Goal: Information Seeking & Learning: Find specific fact

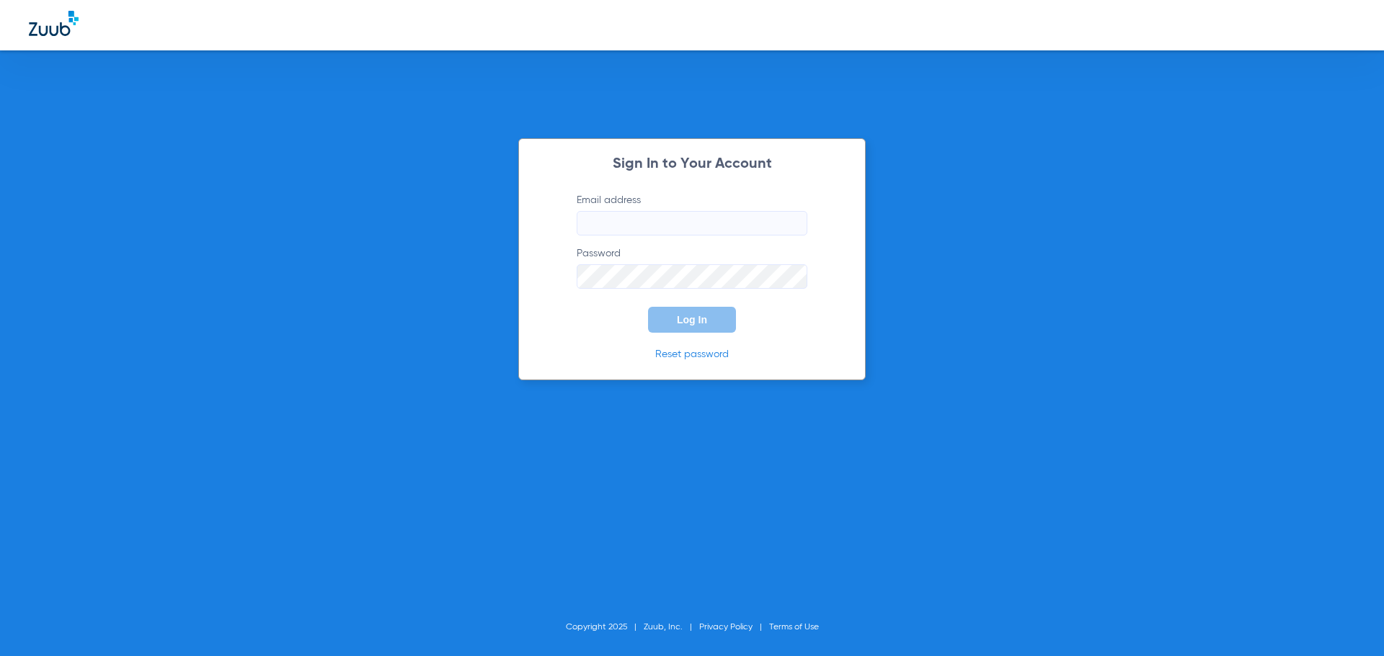
type input "[PERSON_NAME][EMAIL_ADDRESS][PERSON_NAME][DOMAIN_NAME]"
click at [695, 316] on span "Log In" at bounding box center [692, 320] width 30 height 12
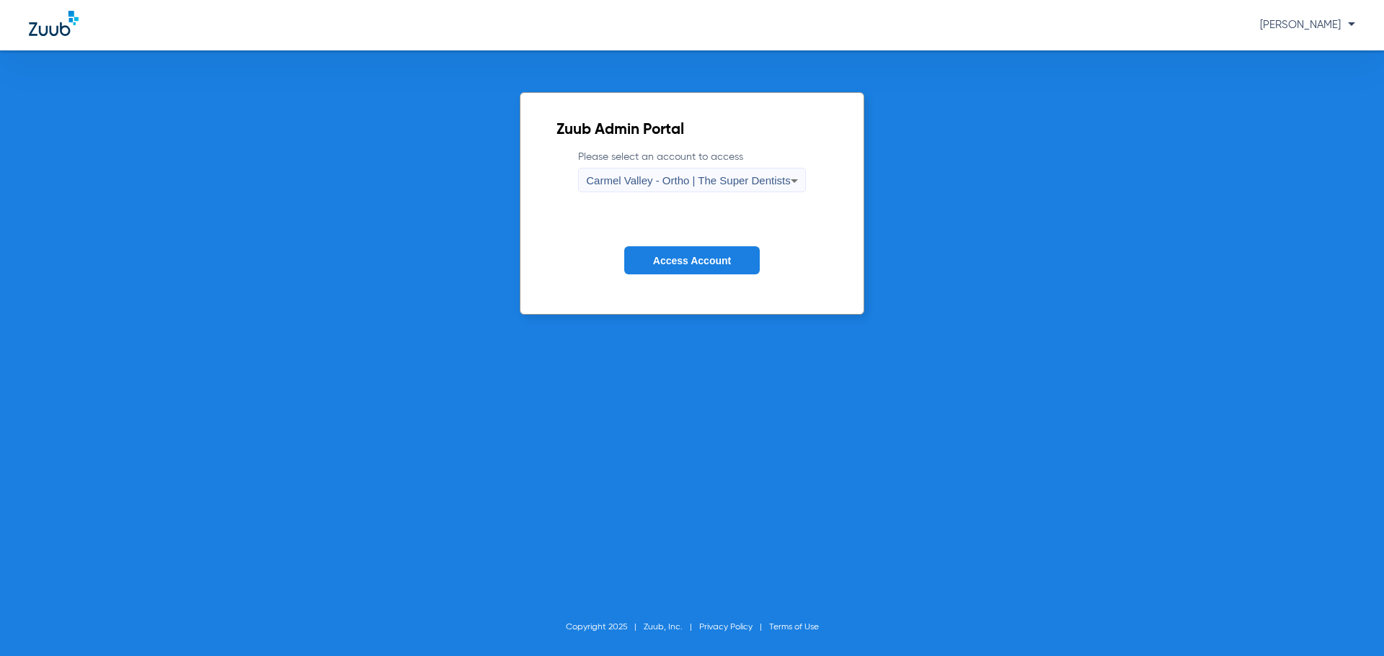
click at [684, 181] on span "Carmel Valley - Ortho | The Super Dentists" at bounding box center [688, 180] width 204 height 12
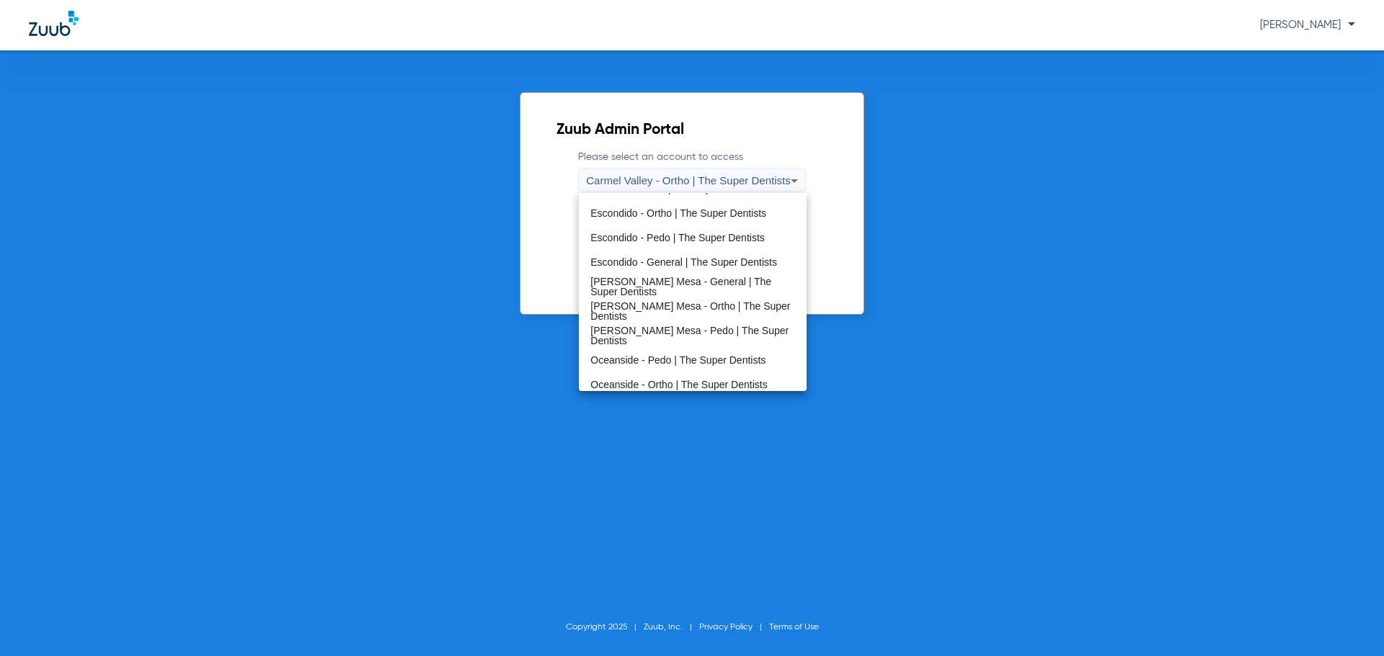
scroll to position [169, 0]
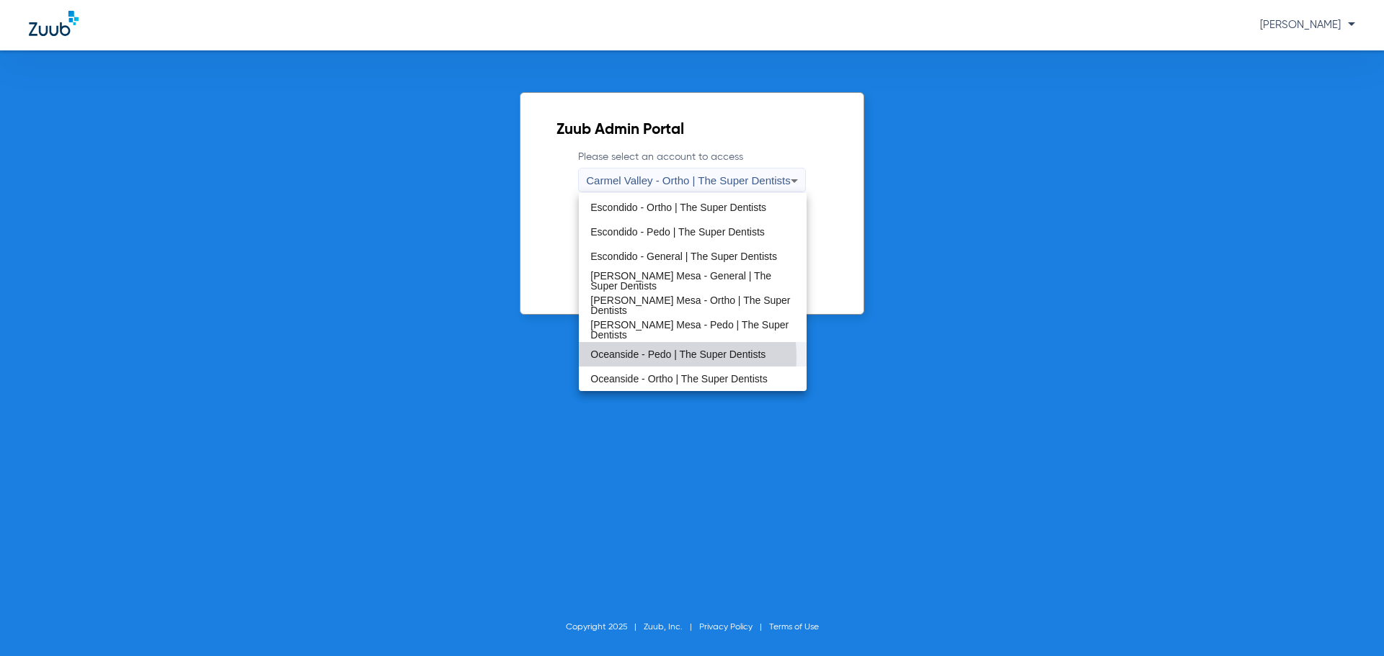
click at [654, 357] on span "Oceanside - Pedo | The Super Dentists" at bounding box center [677, 355] width 175 height 10
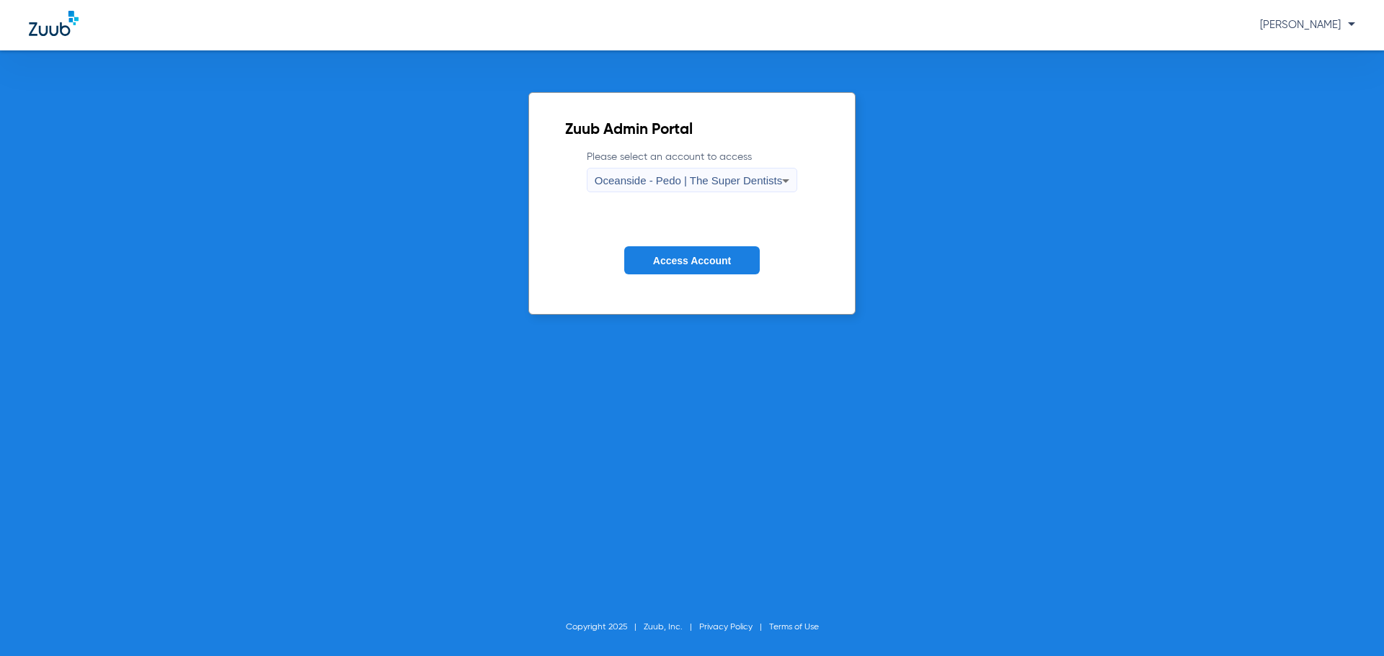
click at [677, 273] on button "Access Account" at bounding box center [691, 260] width 135 height 28
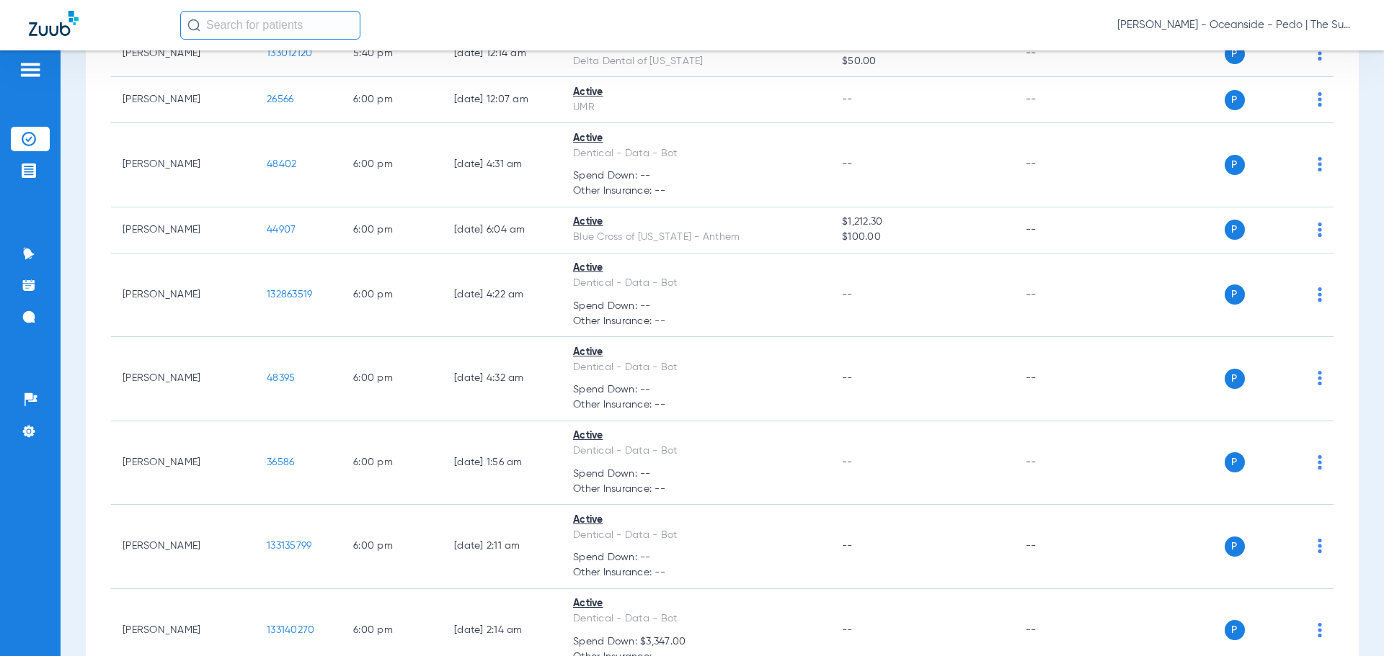
scroll to position [8908, 0]
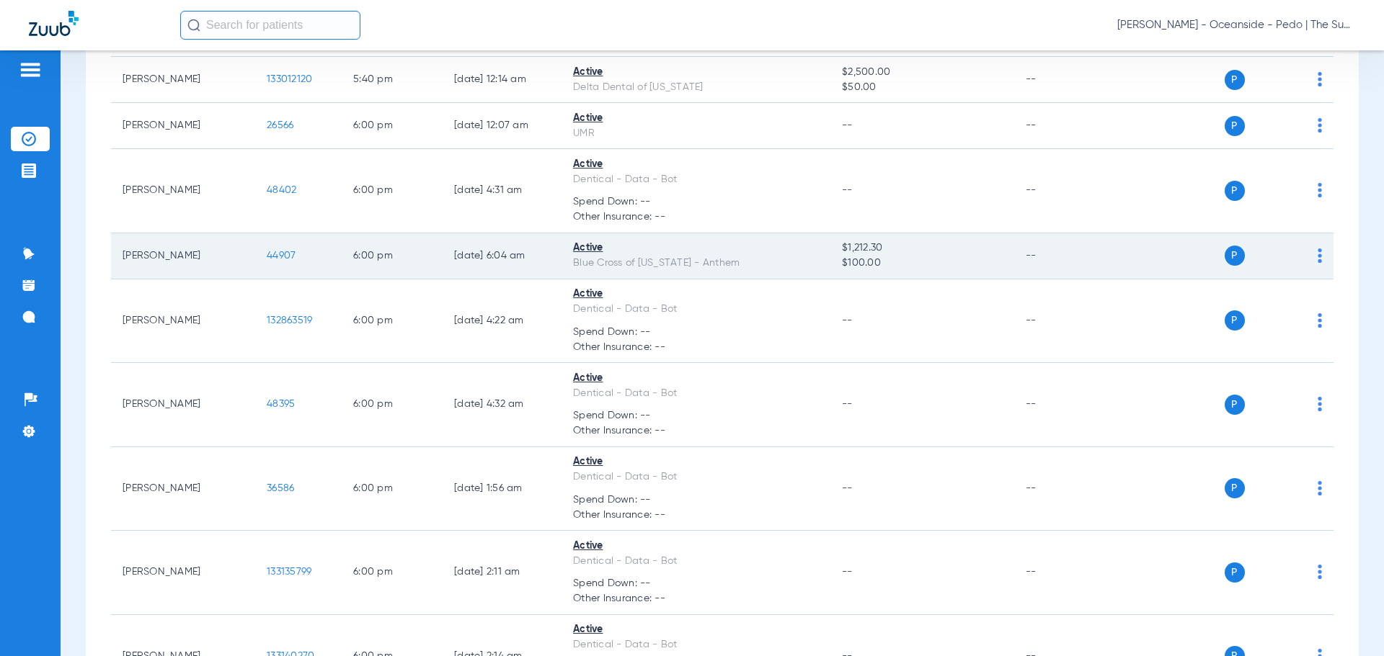
click at [283, 251] on span "44907" at bounding box center [281, 256] width 29 height 10
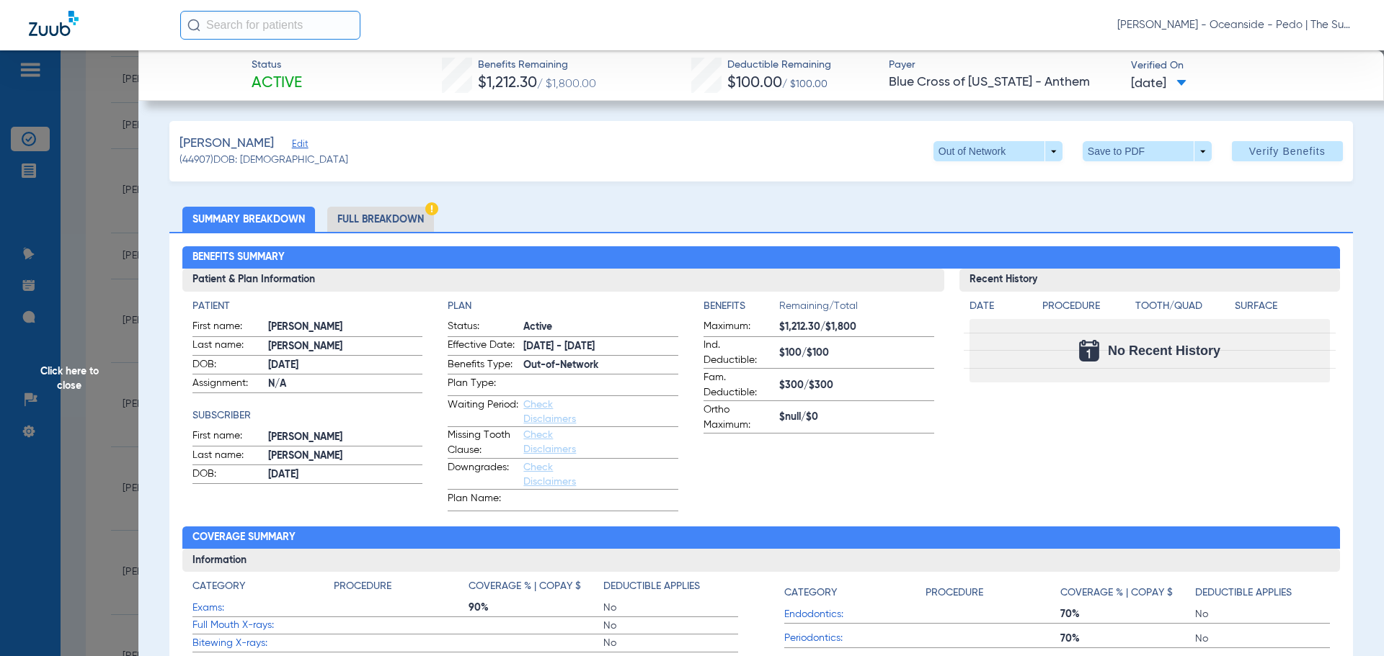
click at [352, 213] on li "Full Breakdown" at bounding box center [380, 219] width 107 height 25
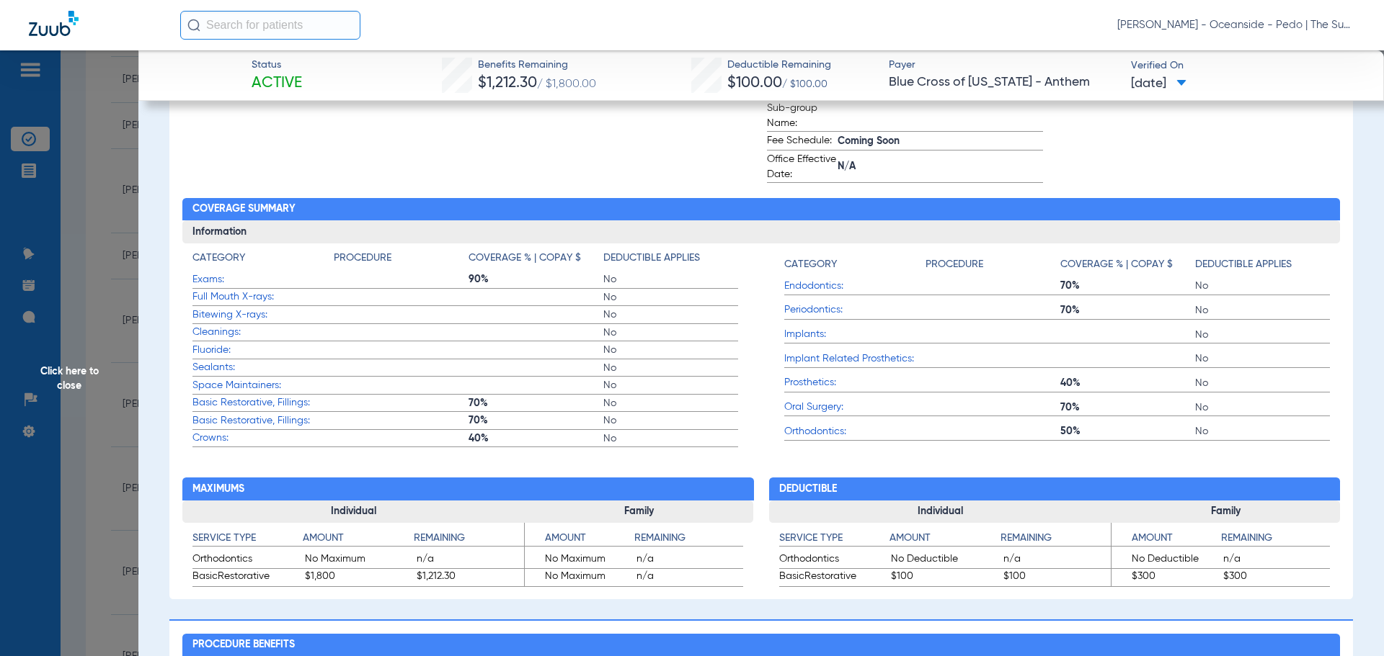
scroll to position [504, 0]
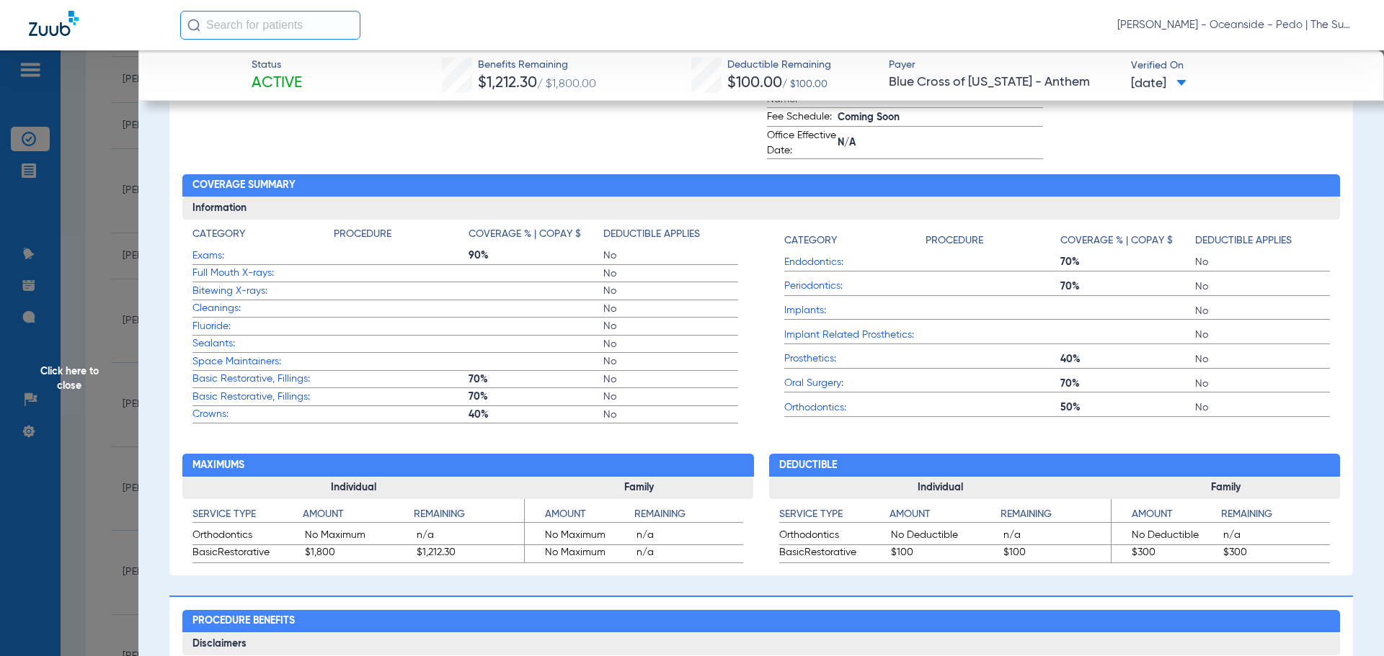
click at [241, 273] on span "Full Mouth X-rays:" at bounding box center [262, 273] width 141 height 15
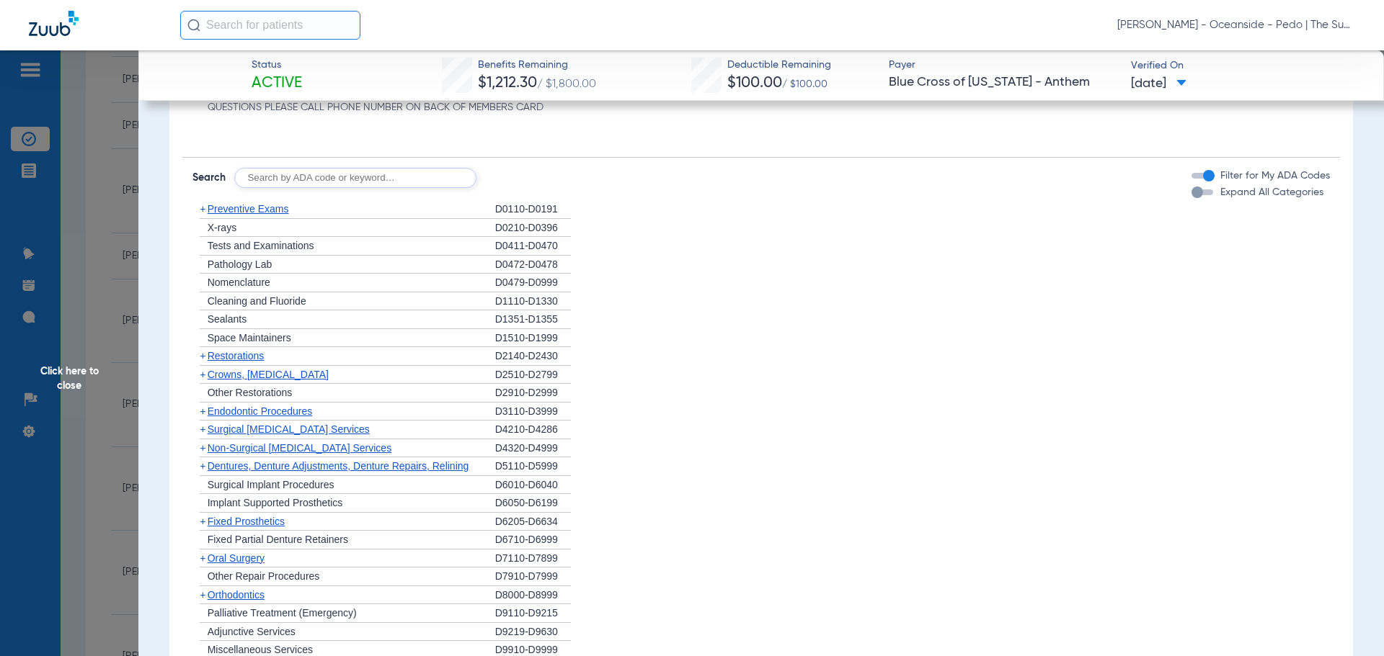
scroll to position [1081, 0]
click at [221, 224] on span "X-rays" at bounding box center [222, 226] width 29 height 12
click at [220, 221] on span "X-rays" at bounding box center [222, 226] width 29 height 12
click at [226, 207] on span "Preventive Exams" at bounding box center [248, 207] width 81 height 12
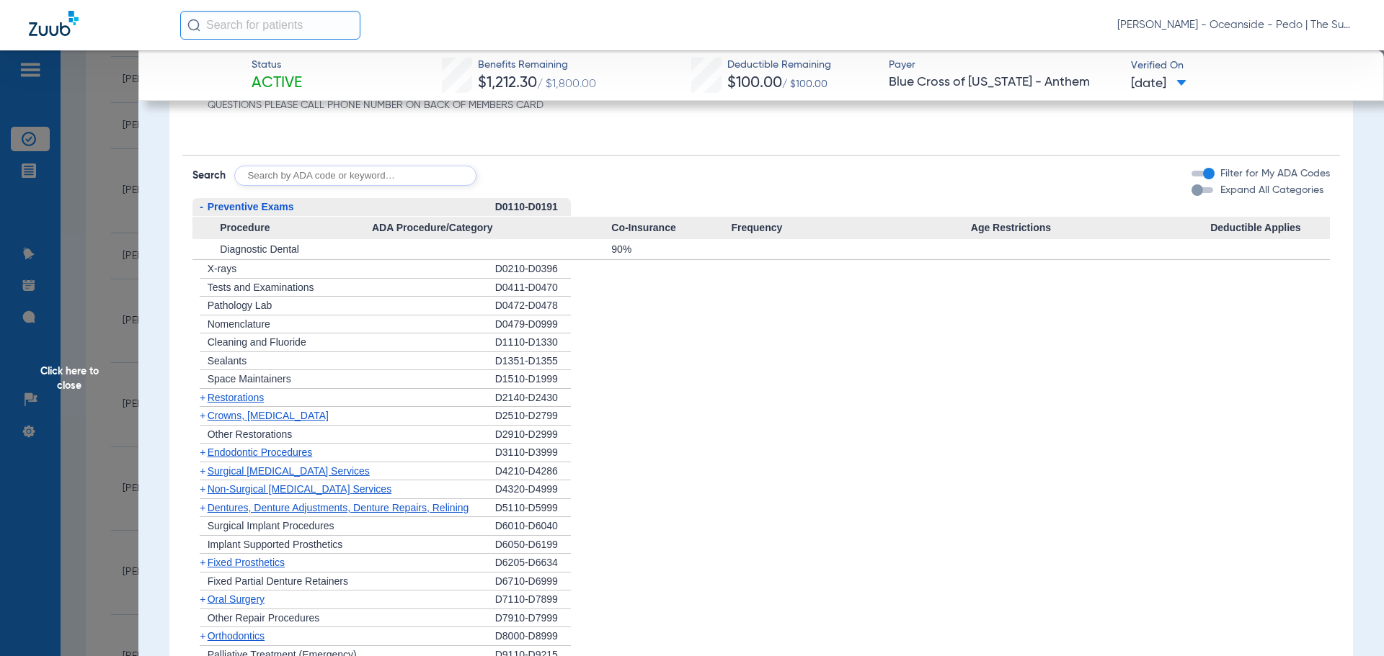
click at [239, 203] on span "Preventive Exams" at bounding box center [251, 207] width 86 height 12
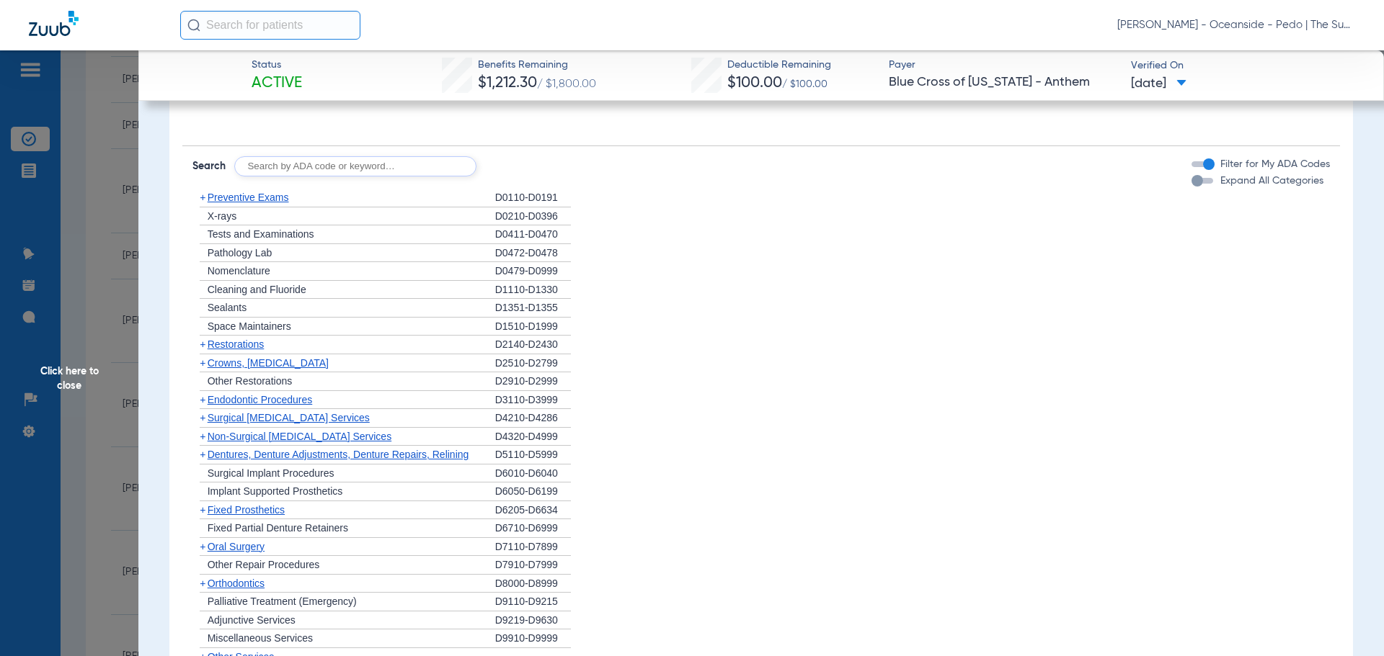
scroll to position [1018, 0]
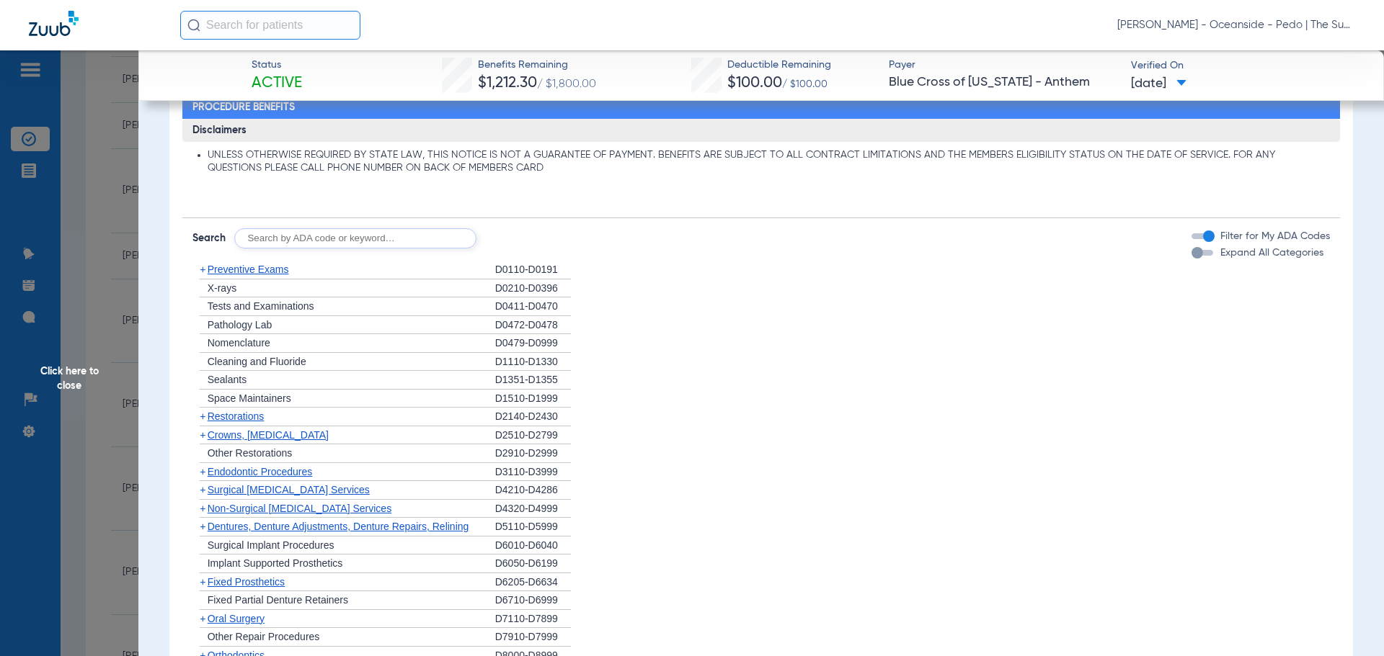
click at [349, 239] on input "text" at bounding box center [355, 238] width 242 height 20
type input "d0274"
click button "Search" at bounding box center [530, 238] width 57 height 20
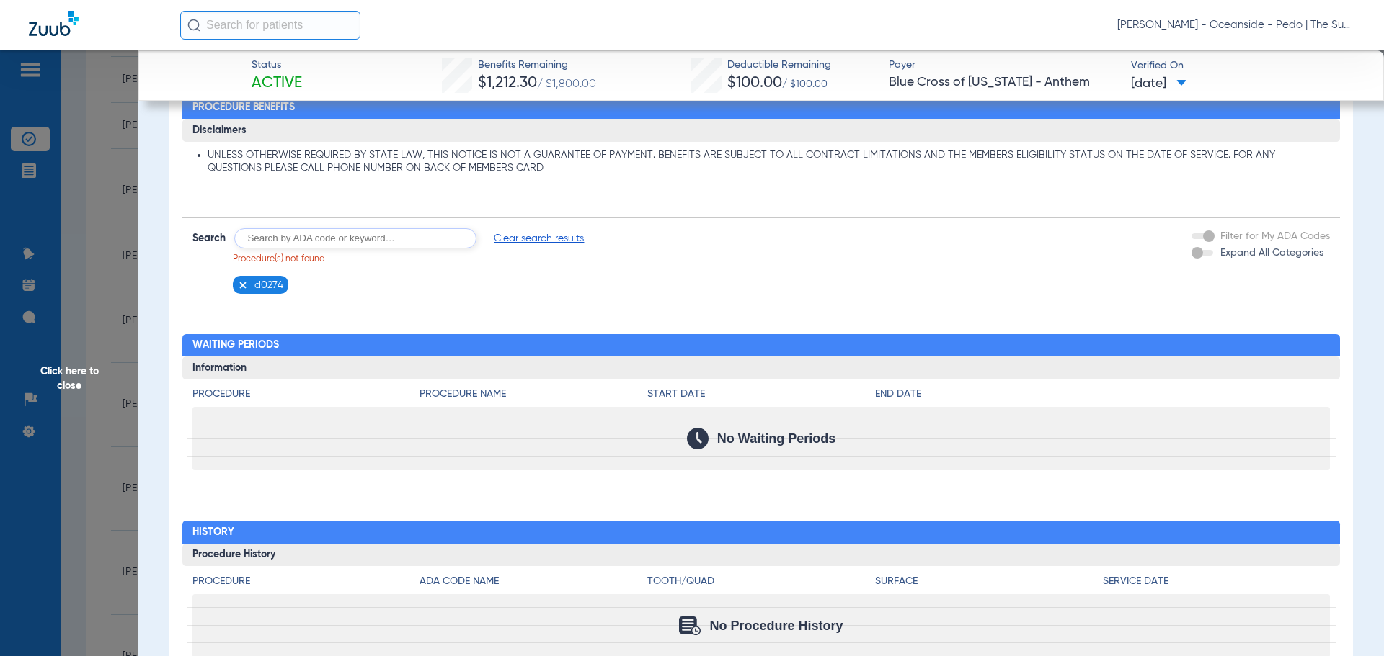
click at [294, 245] on input "text" at bounding box center [355, 238] width 242 height 20
type input "d0272"
click at [533, 240] on button "Search" at bounding box center [530, 238] width 57 height 20
click at [302, 282] on img at bounding box center [303, 285] width 10 height 10
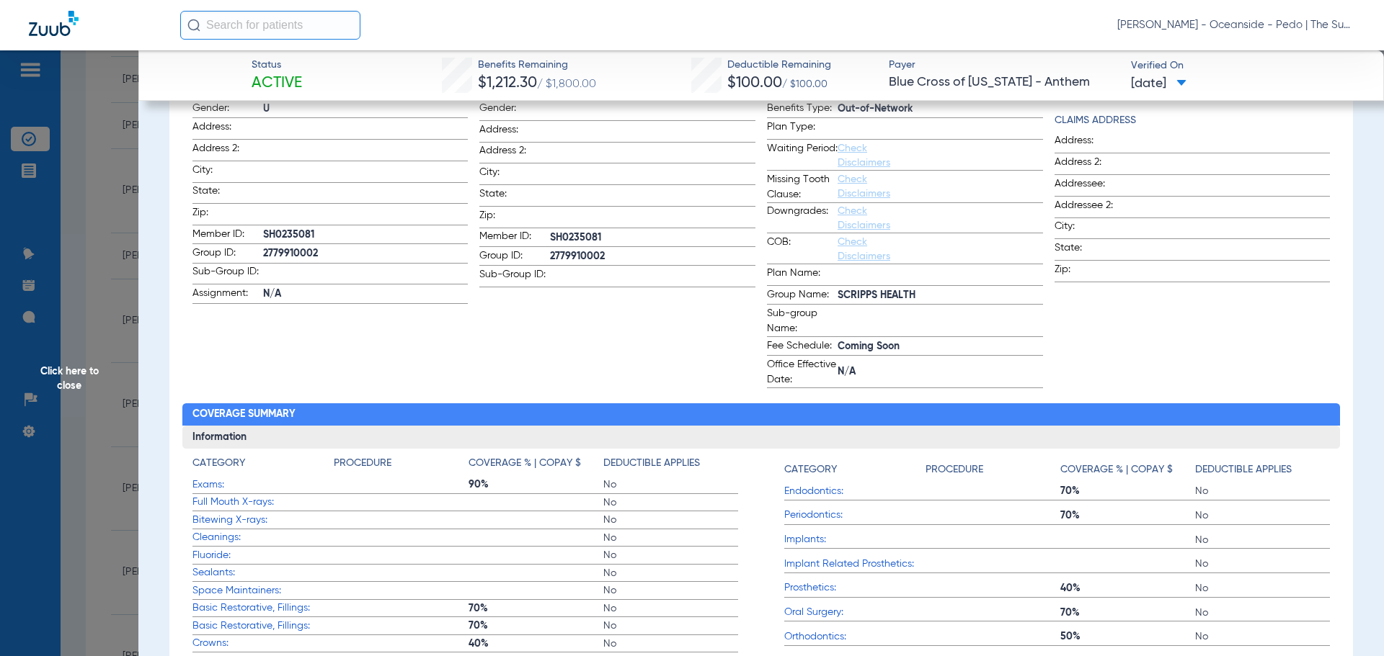
scroll to position [514, 0]
